Goal: Information Seeking & Learning: Learn about a topic

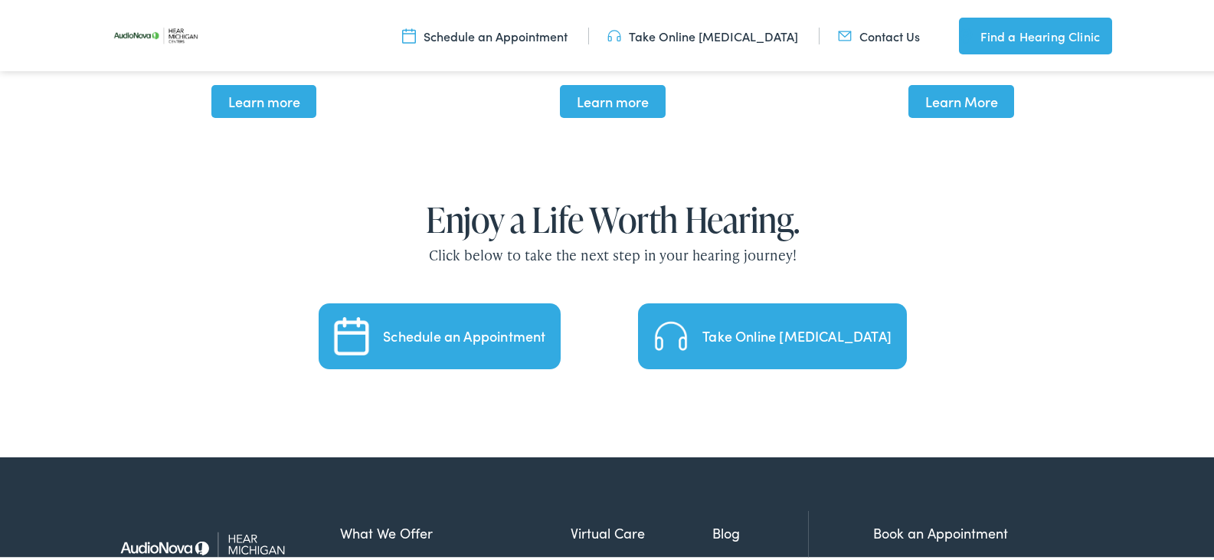
scroll to position [3370, 0]
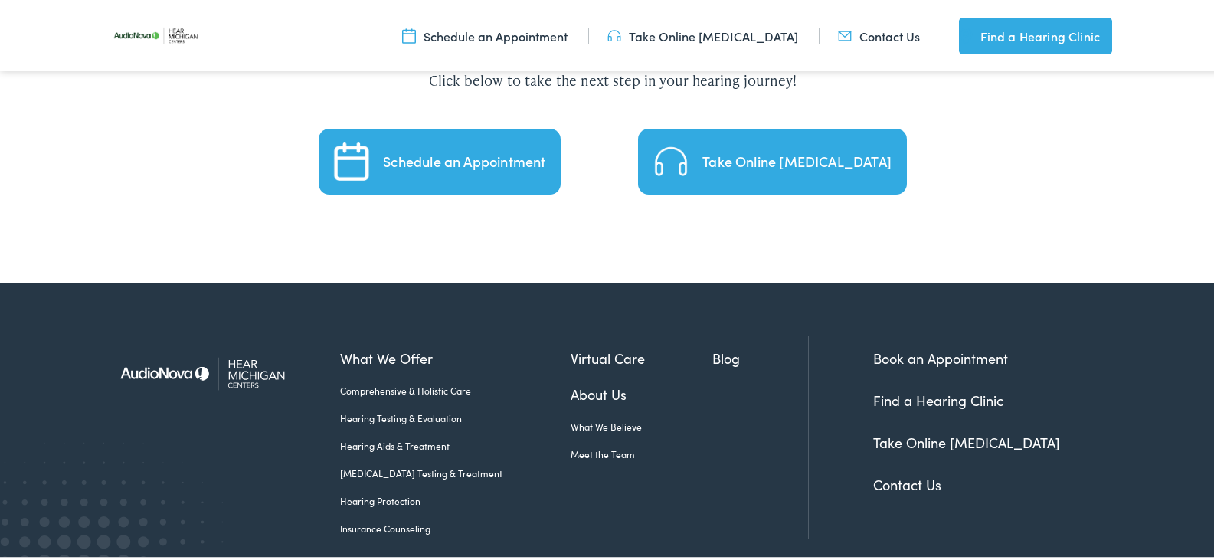
click at [413, 450] on link "Hearing Aids & Treatment" at bounding box center [455, 444] width 231 height 14
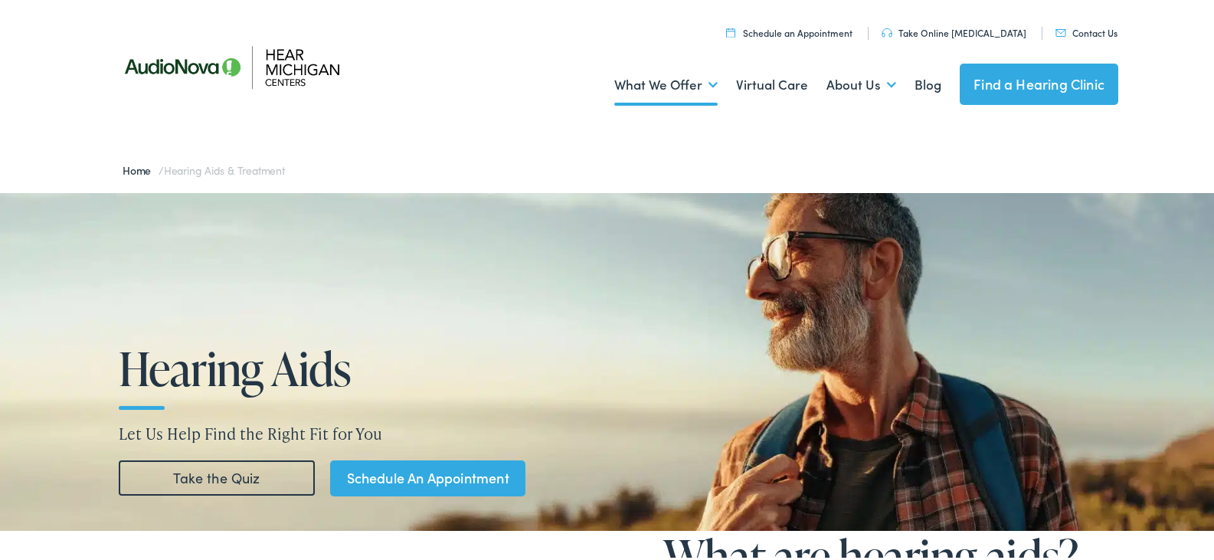
click at [277, 467] on link "Take the Quiz" at bounding box center [217, 475] width 196 height 35
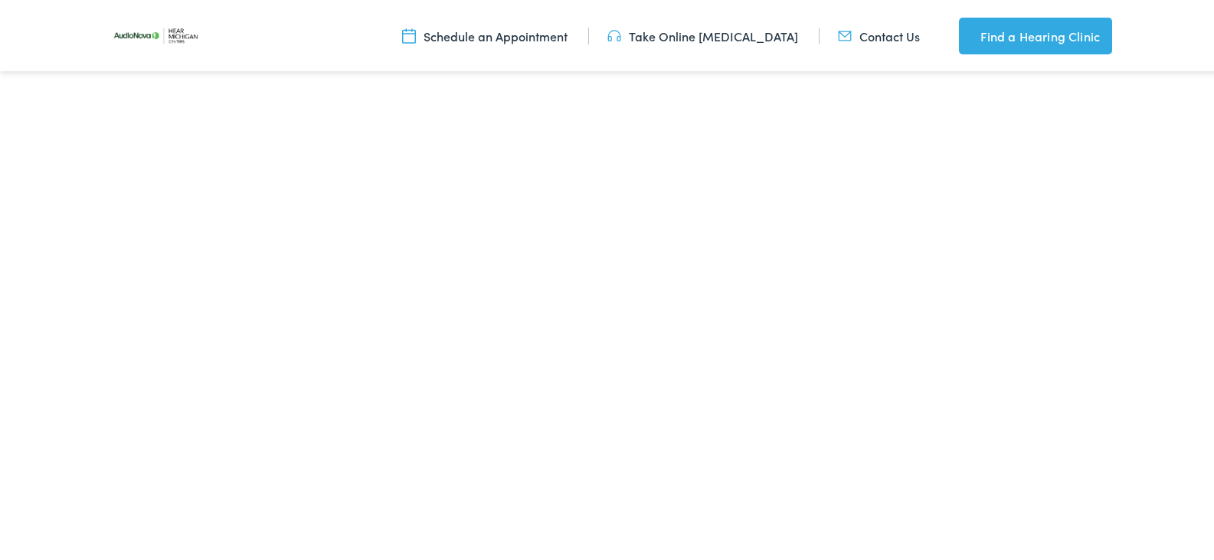
scroll to position [2931, 0]
